Goal: Task Accomplishment & Management: Manage account settings

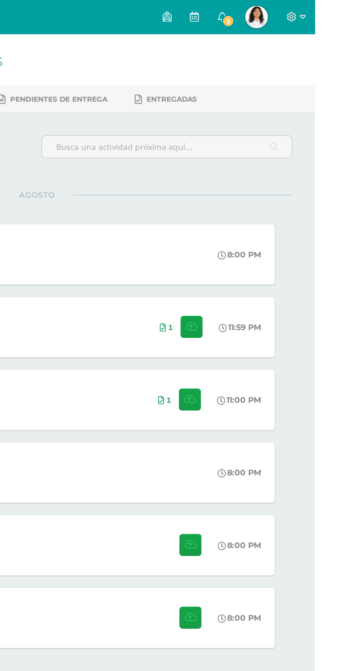
click at [313, 12] on img at bounding box center [306, 10] width 14 height 14
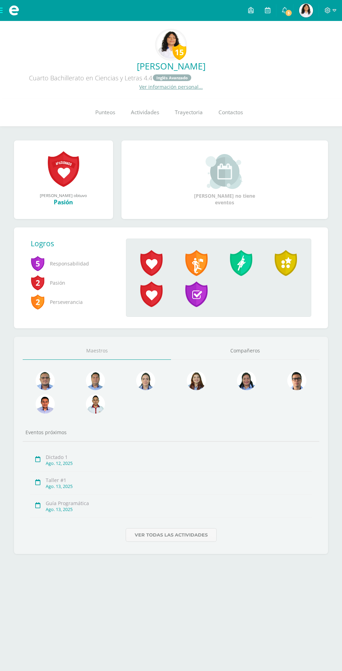
click at [110, 104] on link "Punteos" at bounding box center [105, 112] width 36 height 28
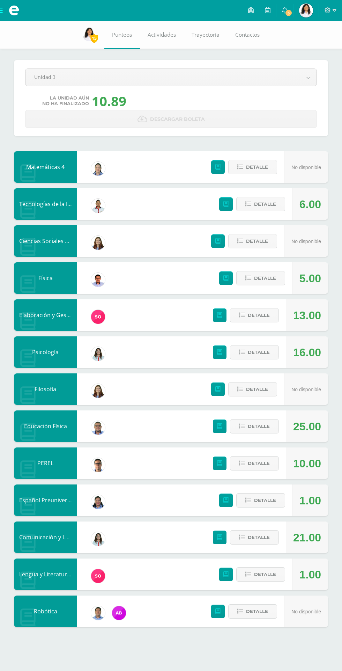
click at [231, 82] on body "Mis cursos Archivos Cerrar panel Ciencias Sociales y Formación Ciudadana 4 Cuar…" at bounding box center [171, 320] width 342 height 641
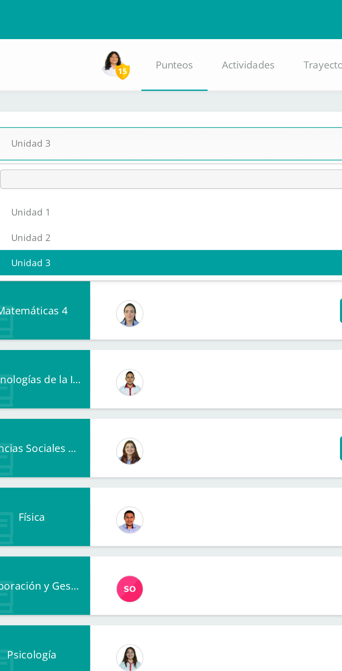
select select "Unidad 2"
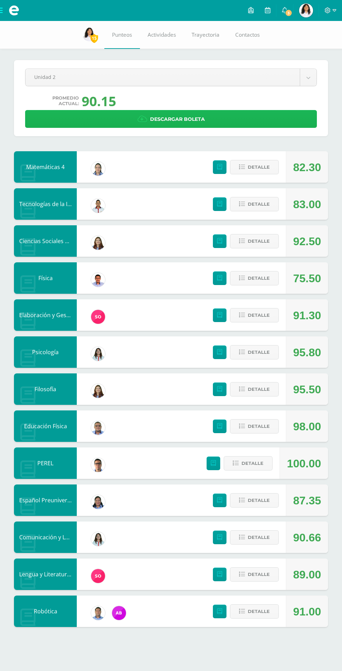
click at [210, 115] on link "Descargar boleta" at bounding box center [171, 119] width 292 height 18
